Goal: Task Accomplishment & Management: Use online tool/utility

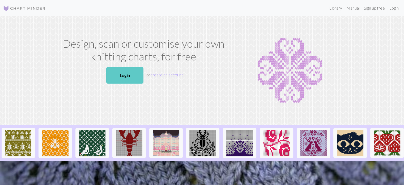
click at [128, 69] on link "Login" at bounding box center [124, 75] width 37 height 16
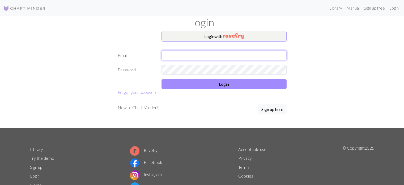
click at [201, 52] on input "text" at bounding box center [223, 55] width 125 height 10
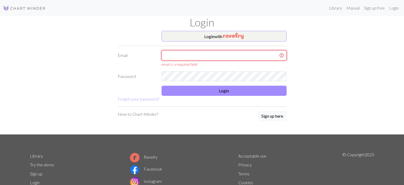
type input "[EMAIL_ADDRESS][DOMAIN_NAME]"
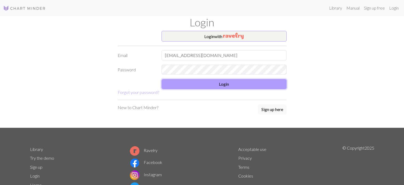
click at [211, 79] on button "Login" at bounding box center [223, 84] width 125 height 10
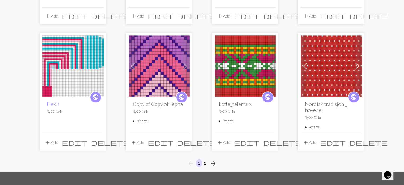
scroll to position [382, 0]
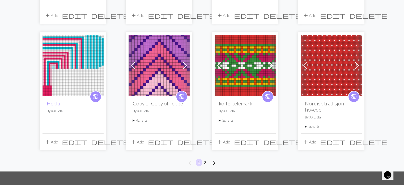
click at [357, 66] on span at bounding box center [357, 65] width 8 height 8
click at [331, 66] on img at bounding box center [331, 65] width 61 height 61
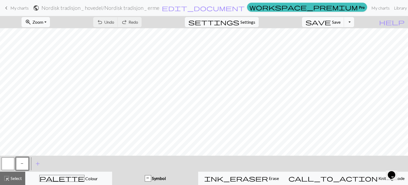
click at [50, 20] on button "zoom_in Zoom Zoom" at bounding box center [36, 22] width 28 height 10
click at [48, 33] on button "Fit all" at bounding box center [43, 33] width 42 height 8
click at [252, 21] on span "Settings" at bounding box center [247, 22] width 15 height 6
select select "aran"
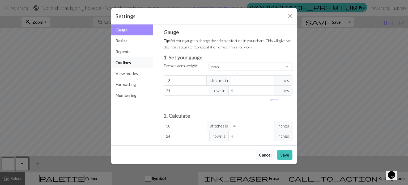
click at [137, 65] on button "Outlines" at bounding box center [131, 62] width 41 height 11
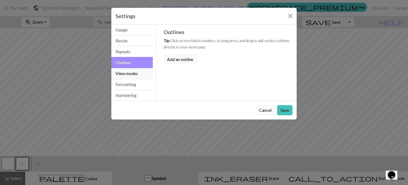
click at [137, 72] on button "View modes" at bounding box center [131, 73] width 41 height 11
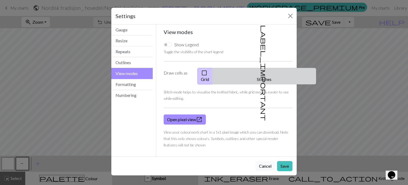
click at [262, 73] on span "label_important" at bounding box center [263, 73] width 7 height 96
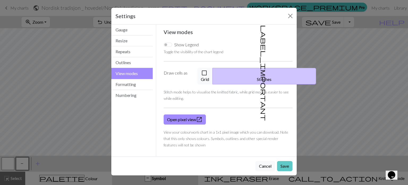
click at [283, 161] on button "Save" at bounding box center [284, 166] width 15 height 10
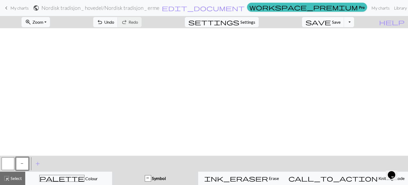
scroll to position [275, 0]
click at [7, 7] on span "keyboard_arrow_left" at bounding box center [6, 7] width 6 height 7
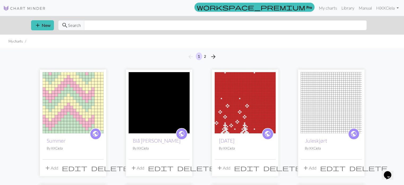
click at [239, 102] on img at bounding box center [245, 102] width 61 height 61
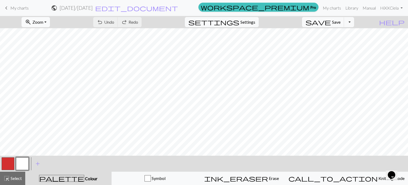
click at [44, 25] on button "zoom_in Zoom Zoom" at bounding box center [36, 22] width 28 height 10
click at [44, 33] on button "Fit all" at bounding box center [43, 33] width 42 height 8
click at [43, 22] on span "Zoom" at bounding box center [37, 21] width 11 height 5
click at [50, 53] on button "Fit height" at bounding box center [43, 50] width 42 height 8
click at [50, 18] on button "zoom_in Zoom Zoom" at bounding box center [36, 22] width 28 height 10
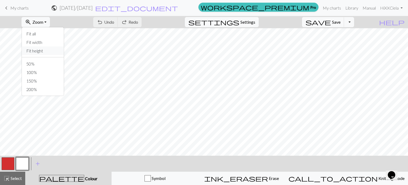
click at [51, 48] on button "Fit height" at bounding box center [43, 50] width 42 height 8
click at [23, 8] on span "My charts" at bounding box center [19, 7] width 18 height 5
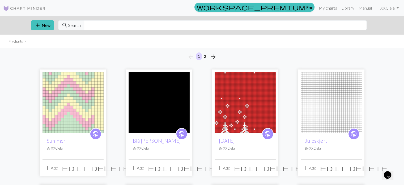
click at [342, 91] on img at bounding box center [331, 102] width 61 height 61
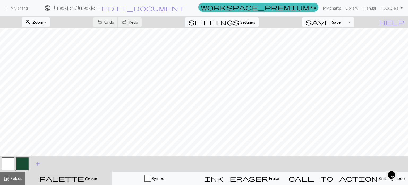
click at [13, 9] on span "My charts" at bounding box center [19, 7] width 18 height 5
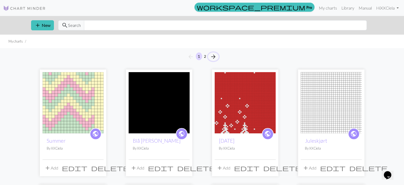
click at [214, 56] on span "arrow_forward" at bounding box center [213, 56] width 6 height 7
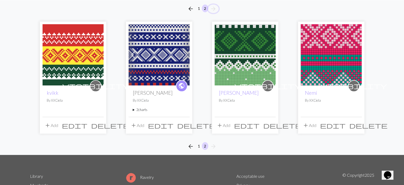
scroll to position [47, 0]
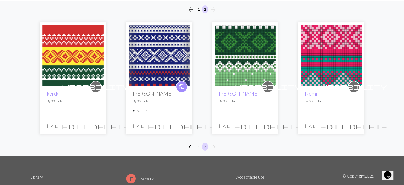
click at [326, 63] on img at bounding box center [331, 55] width 61 height 61
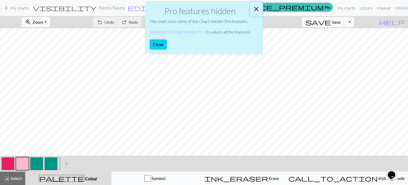
click at [255, 10] on button "Close" at bounding box center [256, 9] width 13 height 15
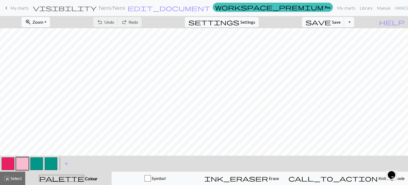
click at [50, 22] on button "zoom_in Zoom Zoom" at bounding box center [36, 22] width 28 height 10
click at [53, 44] on button "Fit width" at bounding box center [43, 42] width 42 height 8
click at [21, 8] on span "My charts" at bounding box center [19, 7] width 18 height 5
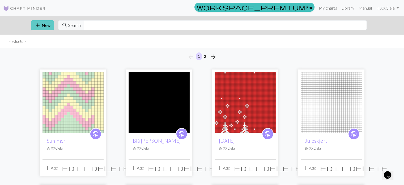
click at [44, 27] on button "add New" at bounding box center [42, 25] width 23 height 10
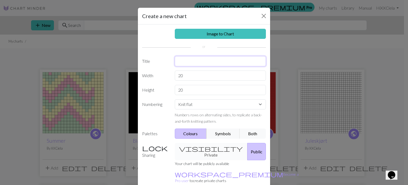
click at [189, 58] on input "text" at bounding box center [220, 61] width 91 height 10
type input "vinterlue"
click at [191, 75] on input "20" at bounding box center [220, 75] width 91 height 10
type input "2"
type input "40"
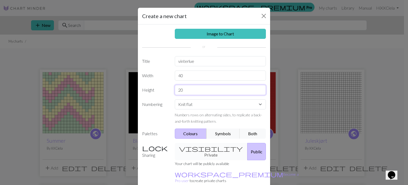
click at [191, 91] on input "20" at bounding box center [220, 90] width 91 height 10
type input "2"
type input "3"
type input "50"
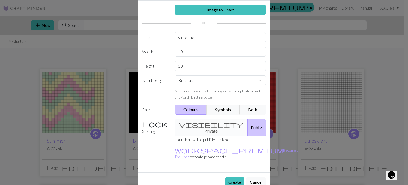
scroll to position [24, 0]
click at [234, 176] on button "Create" at bounding box center [234, 181] width 19 height 10
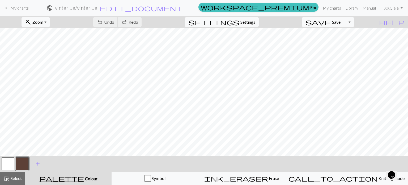
click at [8, 160] on button "button" at bounding box center [8, 163] width 13 height 13
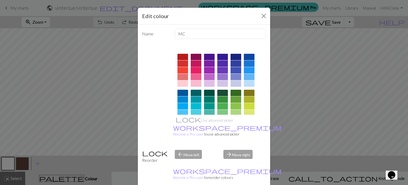
click at [196, 68] on div at bounding box center [196, 70] width 11 height 6
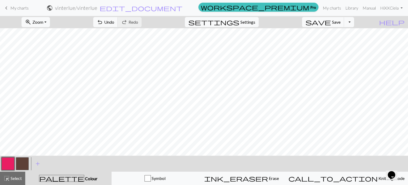
click at [21, 161] on button "button" at bounding box center [22, 163] width 13 height 13
click at [24, 160] on button "button" at bounding box center [22, 163] width 13 height 13
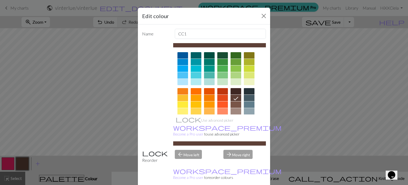
scroll to position [86, 0]
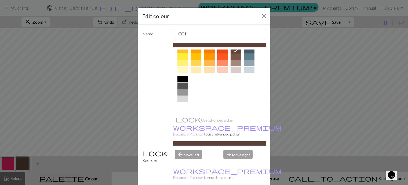
click at [181, 107] on div at bounding box center [182, 105] width 11 height 6
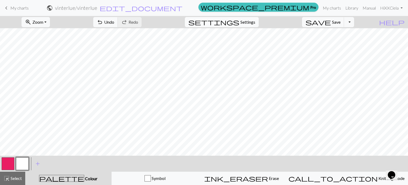
click at [255, 19] on span "Settings" at bounding box center [247, 22] width 15 height 6
select select "aran"
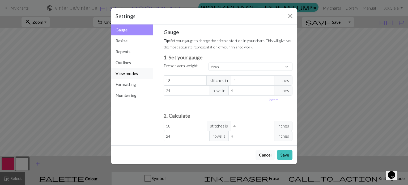
click at [130, 72] on button "View modes" at bounding box center [131, 73] width 41 height 11
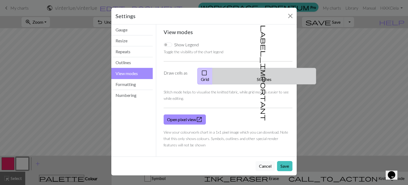
click at [265, 73] on button "label_important Stitches" at bounding box center [264, 76] width 104 height 16
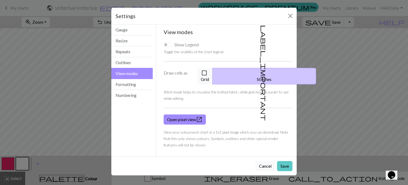
click at [285, 161] on button "Save" at bounding box center [284, 166] width 15 height 10
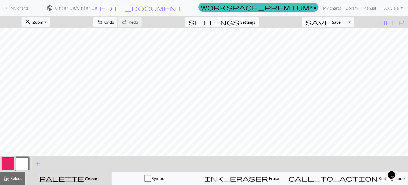
click at [118, 25] on button "undo Undo Undo" at bounding box center [105, 22] width 25 height 10
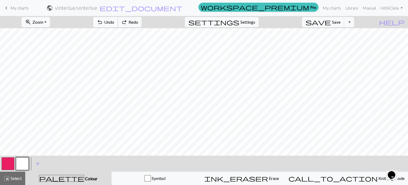
click at [118, 25] on button "undo Undo Undo" at bounding box center [105, 22] width 25 height 10
click at [8, 163] on button "button" at bounding box center [8, 163] width 13 height 13
click at [26, 161] on button "button" at bounding box center [22, 163] width 13 height 13
click at [12, 162] on button "button" at bounding box center [8, 163] width 13 height 13
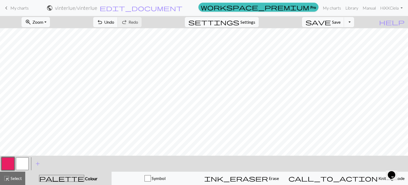
click at [27, 162] on button "button" at bounding box center [22, 163] width 13 height 13
click at [8, 159] on button "button" at bounding box center [8, 163] width 13 height 13
click at [27, 162] on button "button" at bounding box center [22, 163] width 13 height 13
click at [4, 159] on button "button" at bounding box center [8, 163] width 13 height 13
click at [23, 163] on button "button" at bounding box center [22, 163] width 13 height 13
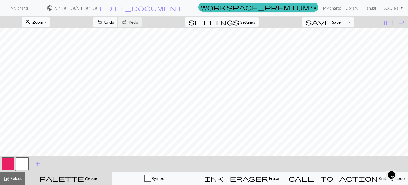
click at [43, 21] on span "Zoom" at bounding box center [37, 21] width 11 height 5
click at [43, 41] on button "Fit width" at bounding box center [43, 42] width 42 height 8
drag, startPoint x: 45, startPoint y: 16, endPoint x: 45, endPoint y: 21, distance: 4.8
click at [45, 21] on div "zoom_in Zoom Zoom Fit all Fit width Fit height 50% 100% 150% 200%" at bounding box center [36, 22] width 36 height 12
click at [43, 21] on span "Zoom" at bounding box center [37, 21] width 11 height 5
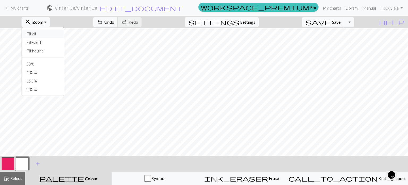
click at [46, 34] on button "Fit all" at bounding box center [43, 33] width 42 height 8
click at [133, 17] on div "undo Undo Undo redo Redo Redo" at bounding box center [117, 22] width 56 height 12
click at [254, 20] on span "Settings" at bounding box center [247, 22] width 15 height 6
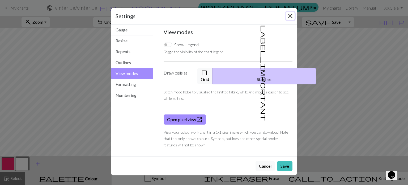
click at [291, 14] on button "Close" at bounding box center [290, 16] width 8 height 8
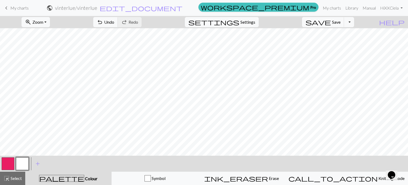
click at [5, 163] on button "button" at bounding box center [8, 163] width 13 height 13
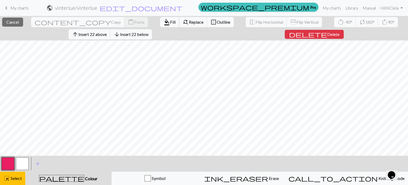
click at [170, 20] on span "Fill" at bounding box center [173, 21] width 6 height 5
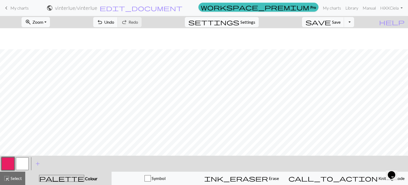
scroll to position [28, 0]
click at [24, 167] on button "button" at bounding box center [22, 163] width 13 height 13
click at [7, 165] on button "button" at bounding box center [8, 163] width 13 height 13
click at [21, 163] on button "button" at bounding box center [22, 163] width 13 height 13
click at [5, 163] on button "button" at bounding box center [8, 163] width 13 height 13
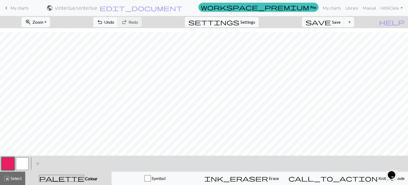
click at [26, 163] on button "button" at bounding box center [22, 163] width 13 height 13
click at [7, 162] on button "button" at bounding box center [8, 163] width 13 height 13
click at [20, 163] on button "button" at bounding box center [22, 163] width 13 height 13
click at [10, 167] on button "button" at bounding box center [8, 163] width 13 height 13
click at [20, 167] on button "button" at bounding box center [22, 163] width 13 height 13
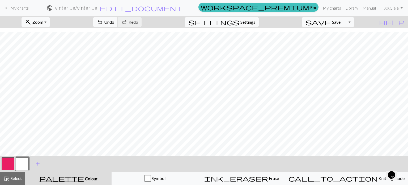
click at [23, 164] on button "button" at bounding box center [22, 163] width 13 height 13
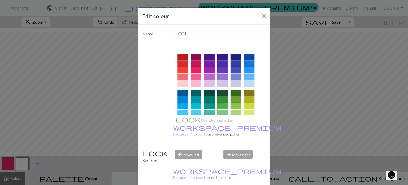
click at [5, 164] on div "Edit colour Name CC1 Use advanced picker workspace_premium Become a Pro user to…" at bounding box center [204, 92] width 408 height 185
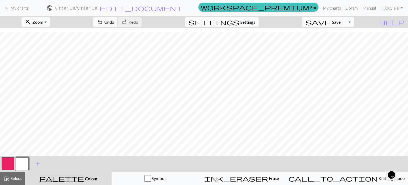
click at [5, 164] on button "button" at bounding box center [8, 163] width 13 height 13
click at [24, 161] on button "button" at bounding box center [22, 163] width 13 height 13
click at [9, 163] on button "button" at bounding box center [8, 163] width 13 height 13
click at [23, 163] on button "button" at bounding box center [22, 163] width 13 height 13
click at [6, 168] on button "button" at bounding box center [8, 163] width 13 height 13
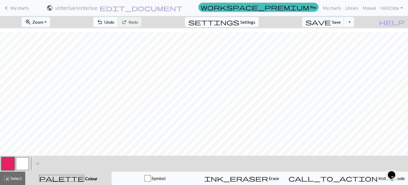
click at [25, 162] on button "button" at bounding box center [22, 163] width 13 height 13
click at [6, 165] on button "button" at bounding box center [8, 163] width 13 height 13
click at [21, 163] on button "button" at bounding box center [22, 163] width 13 height 13
click at [9, 163] on button "button" at bounding box center [8, 163] width 13 height 13
click at [25, 168] on button "button" at bounding box center [22, 163] width 13 height 13
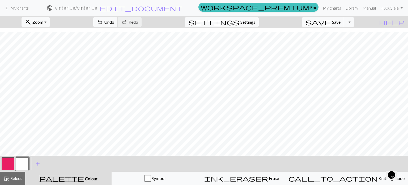
click at [6, 163] on button "button" at bounding box center [8, 163] width 13 height 13
click at [22, 163] on button "button" at bounding box center [22, 163] width 13 height 13
click at [6, 164] on button "button" at bounding box center [8, 163] width 13 height 13
click at [25, 165] on button "button" at bounding box center [22, 163] width 13 height 13
click at [9, 164] on button "button" at bounding box center [8, 163] width 13 height 13
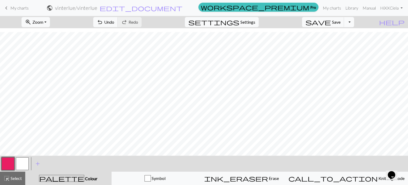
click at [354, 23] on button "Toggle Dropdown" at bounding box center [349, 22] width 10 height 10
click at [340, 22] on span "Save" at bounding box center [336, 21] width 8 height 5
click at [21, 165] on button "button" at bounding box center [22, 163] width 13 height 13
click at [7, 165] on button "button" at bounding box center [8, 163] width 13 height 13
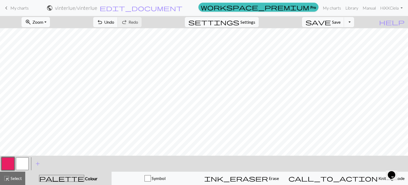
click at [43, 22] on span "Zoom" at bounding box center [37, 21] width 11 height 5
click at [50, 40] on button "Fit width" at bounding box center [43, 42] width 42 height 8
click at [22, 162] on button "button" at bounding box center [22, 163] width 13 height 13
click at [10, 164] on button "button" at bounding box center [8, 163] width 13 height 13
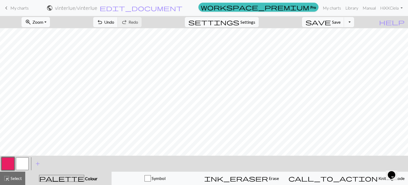
click at [50, 20] on button "zoom_in Zoom Zoom" at bounding box center [36, 22] width 28 height 10
click at [51, 35] on button "Fit all" at bounding box center [43, 33] width 42 height 8
click at [22, 165] on button "button" at bounding box center [22, 163] width 13 height 13
click at [7, 164] on button "button" at bounding box center [8, 163] width 13 height 13
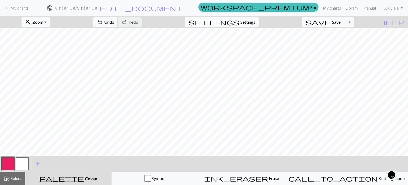
click at [22, 161] on button "button" at bounding box center [22, 163] width 13 height 13
click at [11, 162] on button "button" at bounding box center [8, 163] width 13 height 13
click at [22, 164] on button "button" at bounding box center [22, 163] width 13 height 13
click at [10, 160] on button "button" at bounding box center [8, 163] width 13 height 13
click at [25, 162] on button "button" at bounding box center [22, 163] width 13 height 13
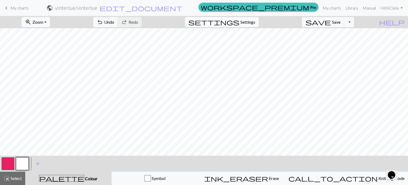
click at [8, 165] on button "button" at bounding box center [8, 163] width 13 height 13
click at [19, 164] on button "button" at bounding box center [22, 163] width 13 height 13
click at [12, 161] on button "button" at bounding box center [8, 163] width 13 height 13
click at [31, 163] on div "add Add a colour" at bounding box center [37, 163] width 15 height 16
click at [26, 162] on button "button" at bounding box center [22, 163] width 13 height 13
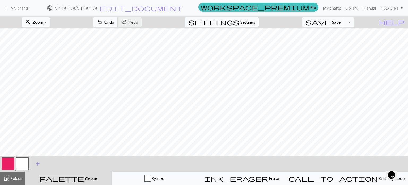
click at [10, 165] on button "button" at bounding box center [8, 163] width 13 height 13
click at [23, 167] on button "button" at bounding box center [22, 163] width 13 height 13
click at [4, 166] on button "button" at bounding box center [8, 163] width 13 height 13
click at [21, 163] on button "button" at bounding box center [22, 163] width 13 height 13
click at [114, 22] on span "Undo" at bounding box center [109, 21] width 10 height 5
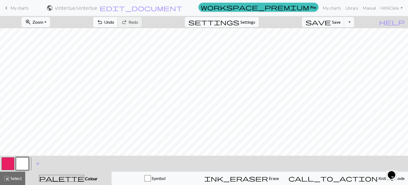
click at [114, 24] on span "Undo" at bounding box center [109, 21] width 10 height 5
click at [103, 24] on span "undo" at bounding box center [100, 21] width 6 height 7
click at [12, 164] on button "button" at bounding box center [8, 163] width 13 height 13
click at [25, 164] on button "button" at bounding box center [22, 163] width 13 height 13
click at [8, 164] on button "button" at bounding box center [8, 163] width 13 height 13
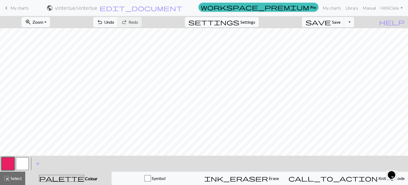
click at [23, 162] on button "button" at bounding box center [22, 163] width 13 height 13
click at [12, 164] on button "button" at bounding box center [8, 163] width 13 height 13
click at [27, 161] on button "button" at bounding box center [22, 163] width 13 height 13
click at [11, 162] on button "button" at bounding box center [8, 163] width 13 height 13
click at [22, 165] on button "button" at bounding box center [22, 163] width 13 height 13
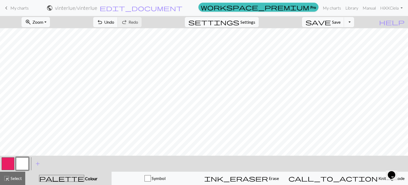
click at [9, 167] on button "button" at bounding box center [8, 163] width 13 height 13
click at [24, 165] on button "button" at bounding box center [22, 163] width 13 height 13
click at [10, 167] on button "button" at bounding box center [8, 163] width 13 height 13
click at [19, 164] on button "button" at bounding box center [22, 163] width 13 height 13
click at [8, 163] on button "button" at bounding box center [8, 163] width 13 height 13
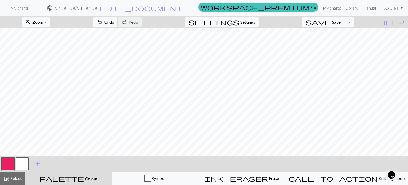
click at [25, 163] on button "button" at bounding box center [22, 163] width 13 height 13
click at [9, 165] on button "button" at bounding box center [8, 163] width 13 height 13
click at [27, 164] on button "button" at bounding box center [22, 163] width 13 height 13
click at [10, 165] on button "button" at bounding box center [8, 163] width 13 height 13
click at [22, 163] on button "button" at bounding box center [22, 163] width 13 height 13
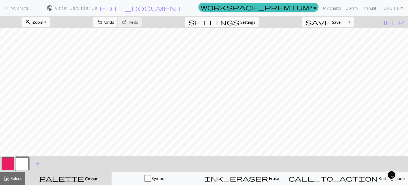
click at [7, 163] on button "button" at bounding box center [8, 163] width 13 height 13
click at [11, 164] on button "button" at bounding box center [8, 163] width 13 height 13
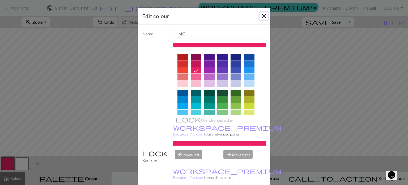
click at [262, 14] on button "Close" at bounding box center [263, 16] width 8 height 8
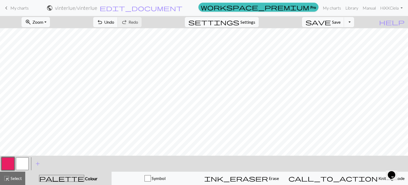
click at [22, 165] on button "button" at bounding box center [22, 163] width 13 height 13
click at [239, 25] on span "settings" at bounding box center [213, 21] width 51 height 7
select select "aran"
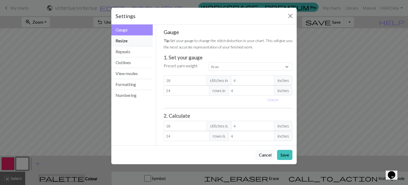
click at [143, 39] on button "Resize" at bounding box center [131, 40] width 41 height 11
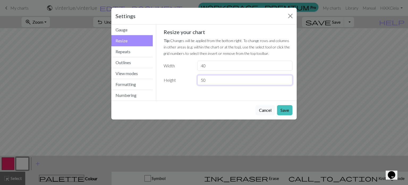
click at [213, 81] on input "50" at bounding box center [244, 80] width 95 height 10
drag, startPoint x: 222, startPoint y: 78, endPoint x: 201, endPoint y: 80, distance: 20.8
click at [201, 80] on input "50" at bounding box center [244, 80] width 95 height 10
type input "80"
click at [287, 109] on button "Save" at bounding box center [284, 110] width 15 height 10
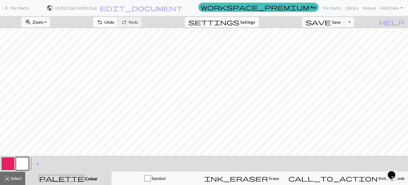
click at [118, 18] on button "undo Undo Undo" at bounding box center [105, 22] width 25 height 10
click at [354, 22] on button "Toggle Dropdown" at bounding box center [349, 22] width 10 height 10
click at [344, 42] on button "save_alt Download" at bounding box center [310, 42] width 88 height 8
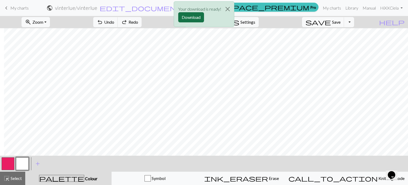
click at [189, 20] on button "Download" at bounding box center [191, 17] width 26 height 10
